Goal: Find contact information: Find contact information

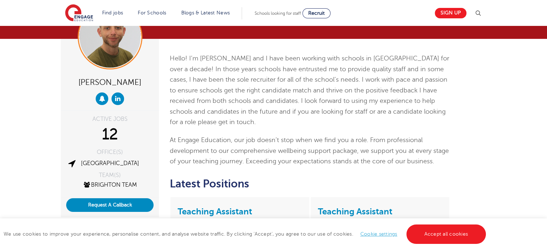
scroll to position [43, 0]
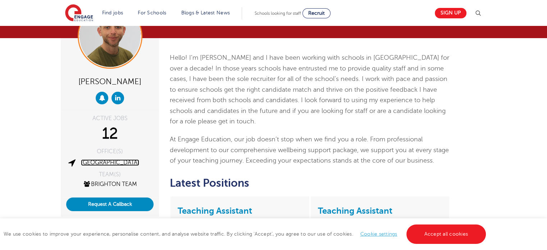
click at [100, 161] on link "[GEOGRAPHIC_DATA]" at bounding box center [110, 162] width 58 height 6
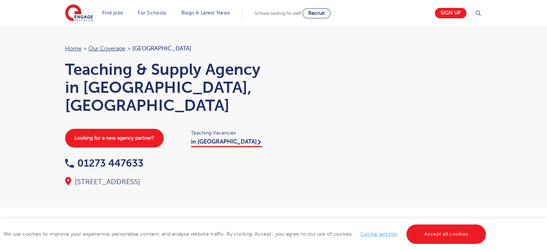
drag, startPoint x: 266, startPoint y: 162, endPoint x: 60, endPoint y: 165, distance: 205.7
click at [60, 165] on div "Home > Our coverage > Brighton Teaching & Supply Agency in Brighton, East Susse…" at bounding box center [166, 115] width 216 height 143
copy div "Floor 4, 100 Queens Road, Brighton, East Sussex, BN1 3XF"
drag, startPoint x: 152, startPoint y: 147, endPoint x: 79, endPoint y: 145, distance: 73.0
click at [79, 158] on div "01273 447633" at bounding box center [165, 163] width 201 height 11
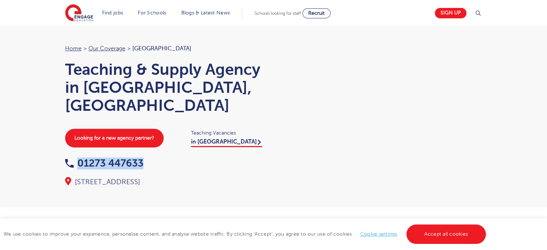
copy link "01273 447633"
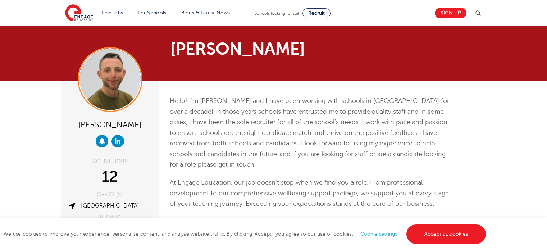
scroll to position [43, 0]
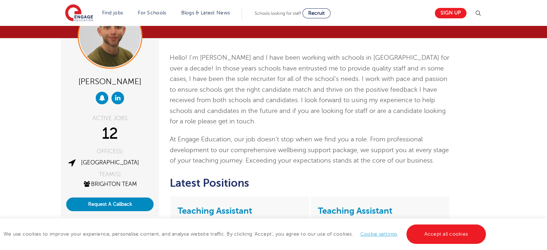
click at [296, 131] on div "Hello! I’m Ryan and I have been working with schools in Sussex for over a decad…" at bounding box center [310, 110] width 280 height 114
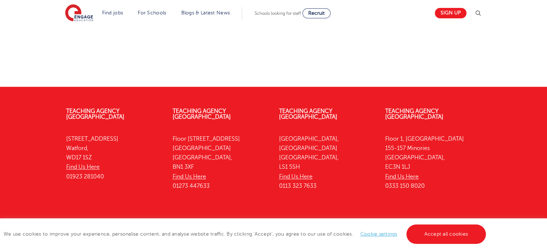
scroll to position [860, 0]
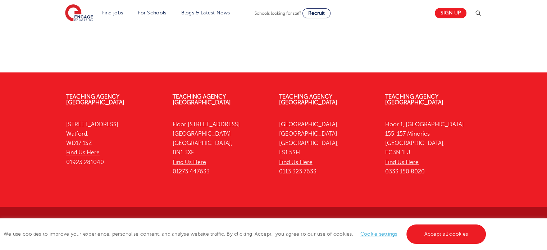
click at [447, 220] on div "We use cookies to improve your experience, personalise content, and analyse web…" at bounding box center [273, 234] width 547 height 32
click at [443, 233] on link "Accept all cookies" at bounding box center [446, 233] width 80 height 19
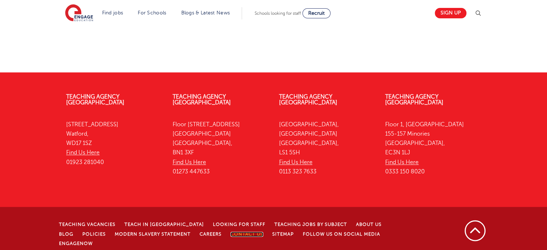
click at [231, 232] on link "Contact Us" at bounding box center [247, 234] width 33 height 5
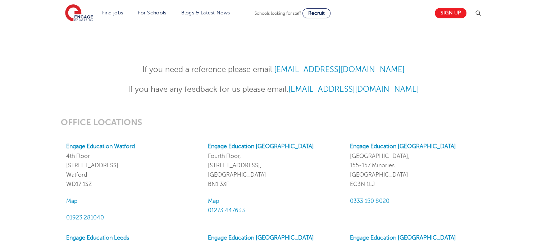
scroll to position [561, 0]
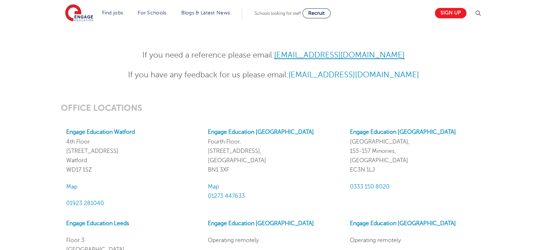
drag, startPoint x: 411, startPoint y: 56, endPoint x: 279, endPoint y: 54, distance: 132.4
click at [279, 54] on p "If you need a reference please email: References@engagepartners.co.uk" at bounding box center [273, 55] width 353 height 13
copy link "References@engagepartners.co.uk"
